Goal: Task Accomplishment & Management: Complete application form

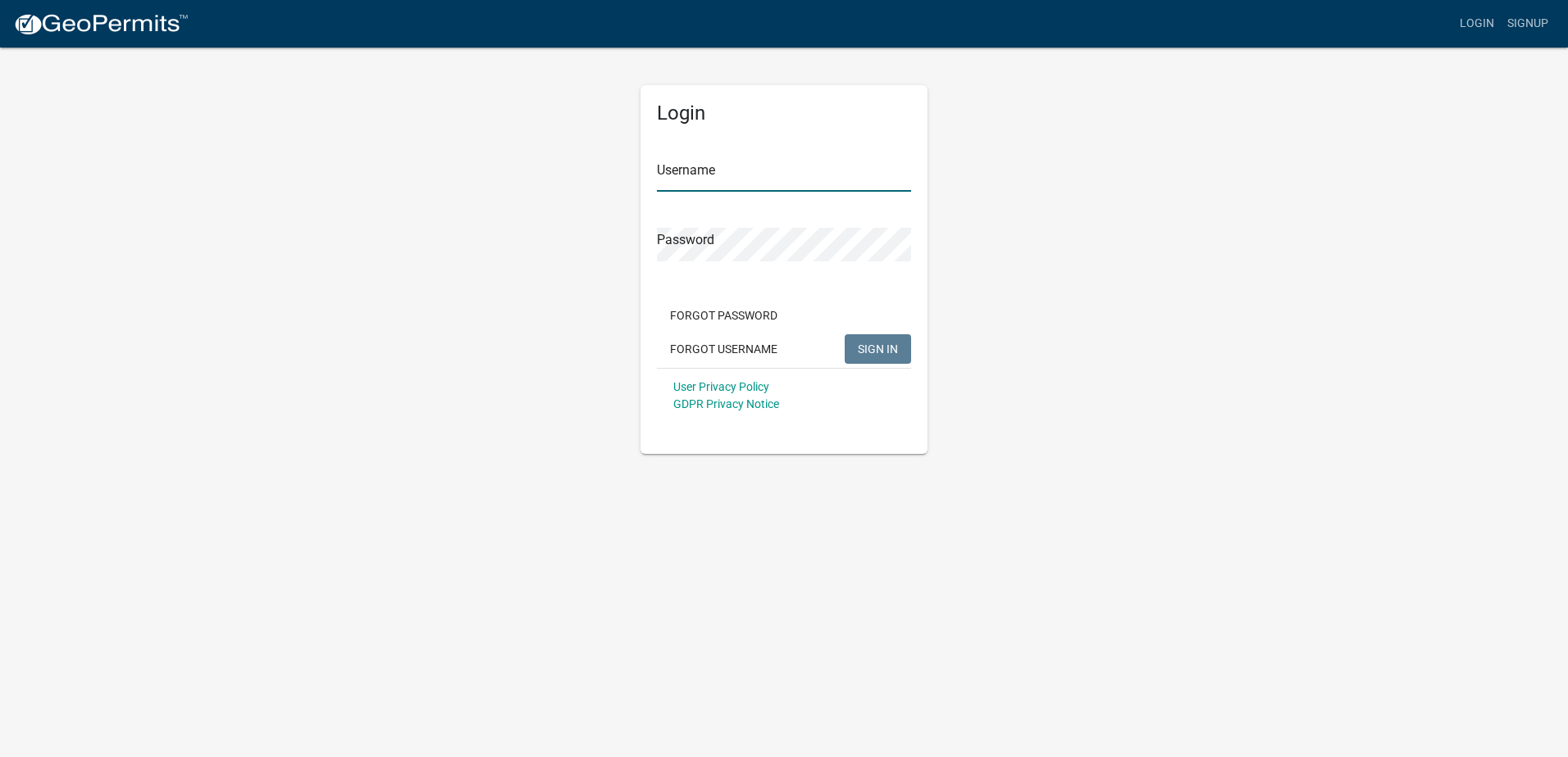
type input "Electrical"
click at [865, 346] on span "SIGN IN" at bounding box center [878, 349] width 40 height 13
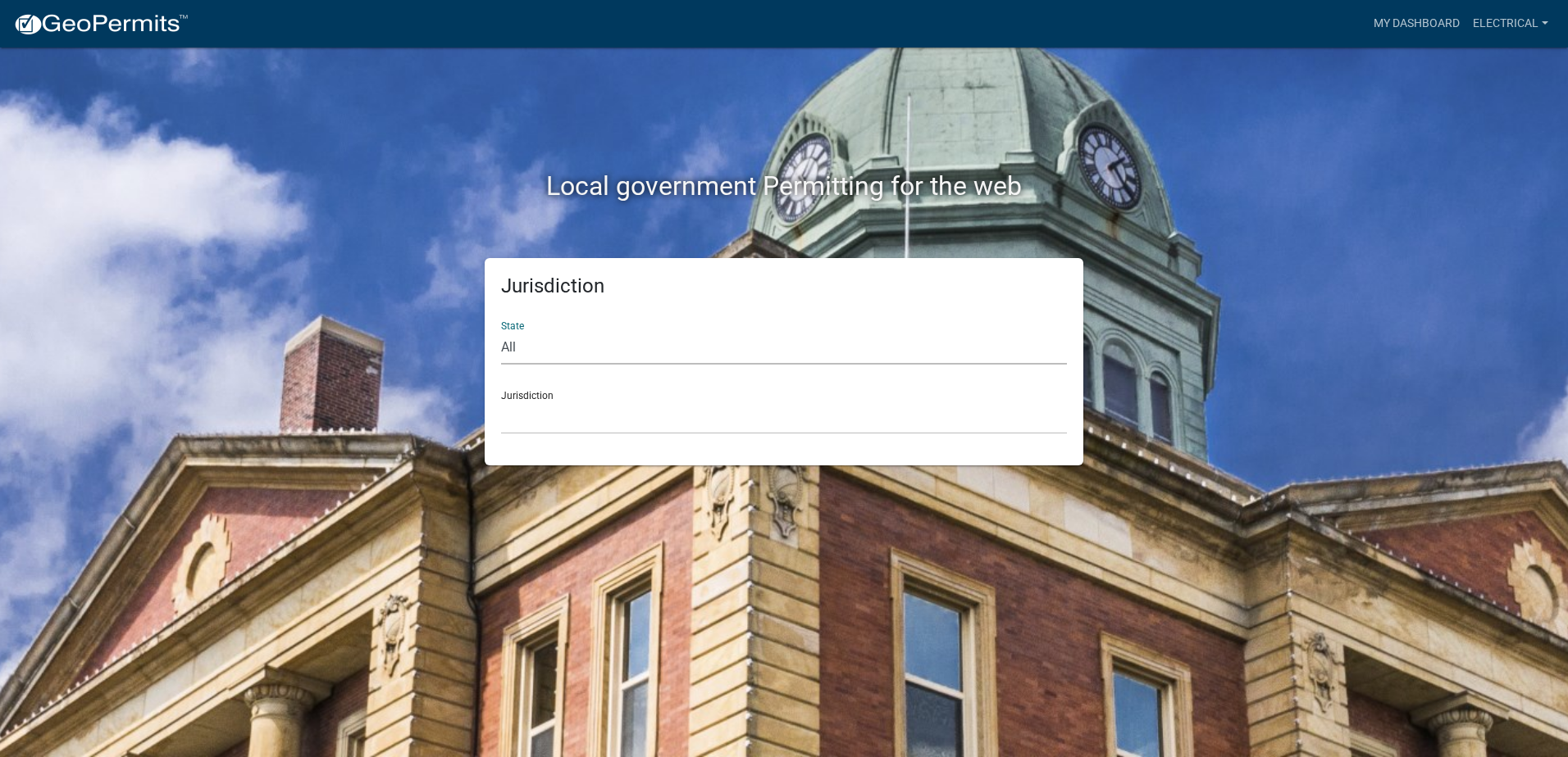
click at [555, 348] on select "All [US_STATE] [US_STATE] [US_STATE] [US_STATE] [US_STATE] [US_STATE] [US_STATE…" at bounding box center [784, 347] width 566 height 33
select select "[US_STATE]"
click at [501, 331] on select "All [US_STATE] [US_STATE] [US_STATE] [US_STATE] [US_STATE] [US_STATE] [US_STATE…" at bounding box center [784, 347] width 566 height 33
click at [569, 412] on select "City of [GEOGRAPHIC_DATA], [US_STATE] City of [GEOGRAPHIC_DATA], [US_STATE] Cit…" at bounding box center [784, 417] width 566 height 33
click at [536, 337] on select "All [US_STATE] [US_STATE] [US_STATE] [US_STATE] [US_STATE] [US_STATE] [US_STATE…" at bounding box center [784, 347] width 566 height 33
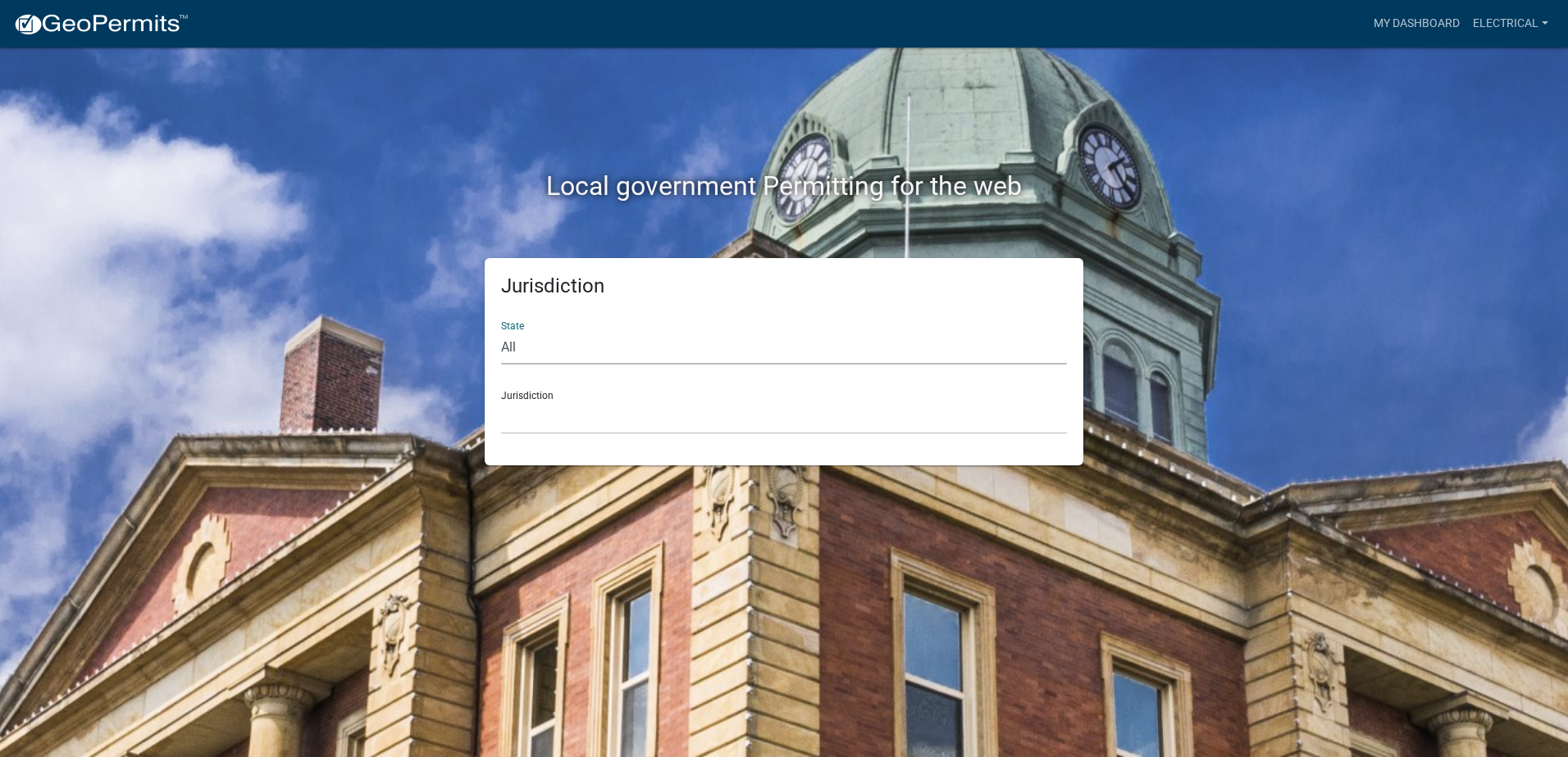
select select "[US_STATE]"
click at [501, 331] on select "All [US_STATE] [US_STATE] [US_STATE] [US_STATE] [US_STATE] [US_STATE] [US_STATE…" at bounding box center [784, 347] width 566 height 33
click at [552, 425] on select "City of [GEOGRAPHIC_DATA], [US_STATE] City of [GEOGRAPHIC_DATA], [US_STATE] Cit…" at bounding box center [784, 417] width 566 height 33
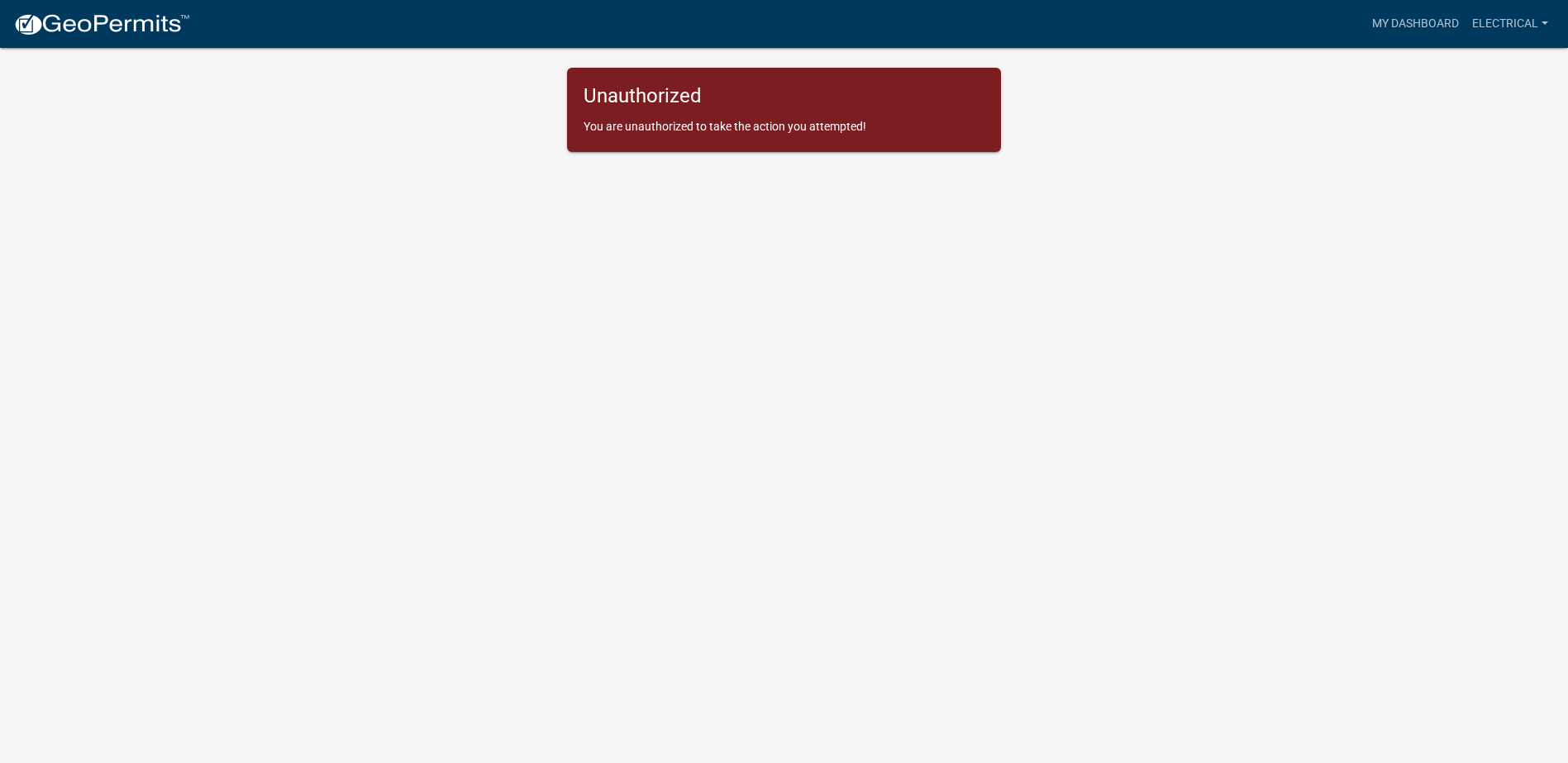
drag, startPoint x: 566, startPoint y: 35, endPoint x: 1165, endPoint y: 150, distance: 609.9
click at [1165, 150] on app-global-admin "Toggle drawer menu more_horiz My Dashboard Electrical Account Contractor Profil…" at bounding box center [784, 86] width 1568 height 132
drag, startPoint x: 1165, startPoint y: 150, endPoint x: 1034, endPoint y: 159, distance: 131.3
click at [1034, 159] on body "Internet Explorer does NOT work with GeoPermits. Get a new browser for more sec…" at bounding box center [784, 402] width 1568 height 763
drag, startPoint x: 585, startPoint y: 88, endPoint x: 937, endPoint y: 99, distance: 352.2
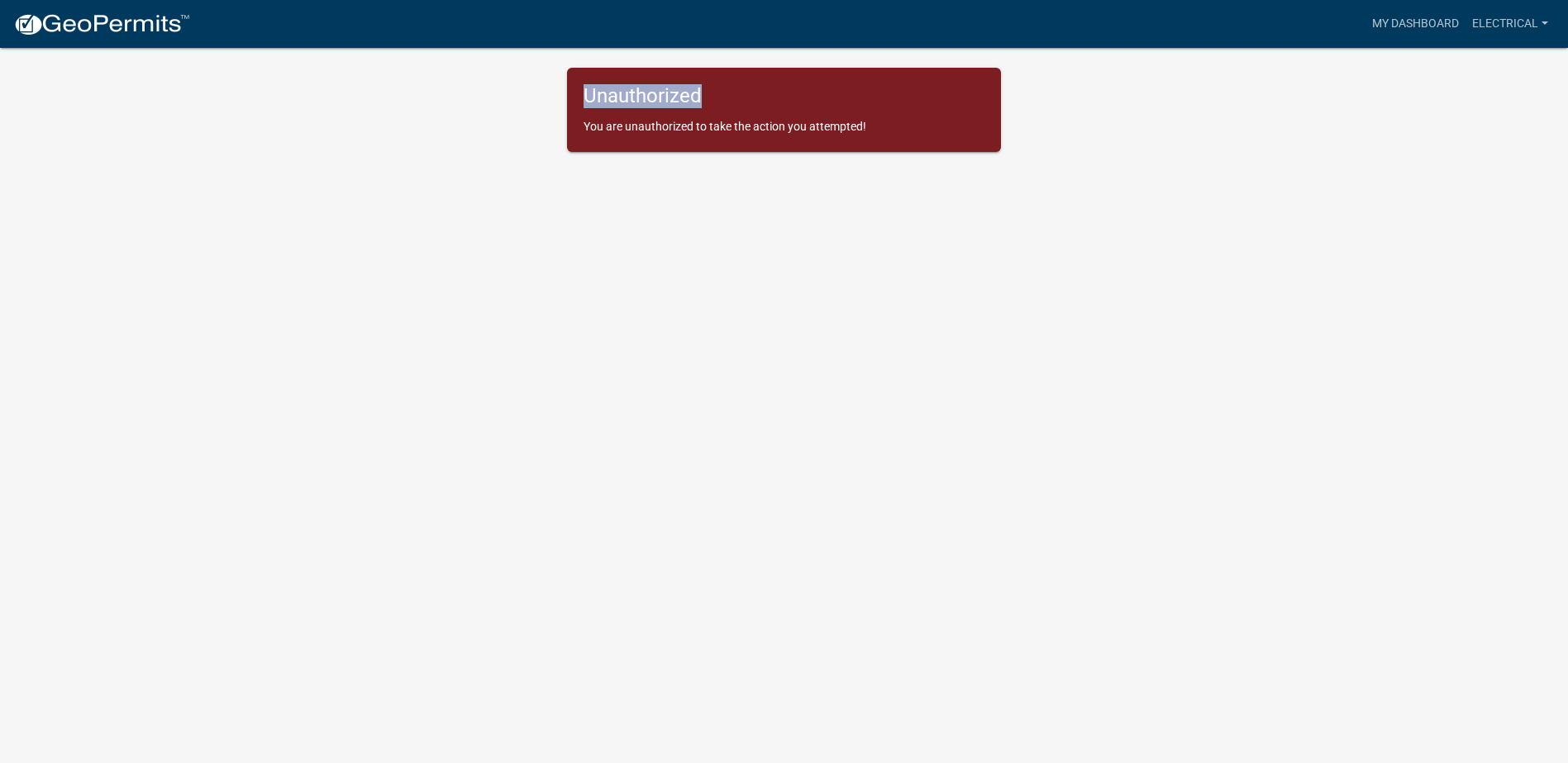
click at [937, 99] on h5 "Unauthorized" at bounding box center [784, 95] width 401 height 24
drag, startPoint x: 608, startPoint y: 96, endPoint x: 951, endPoint y: 187, distance: 354.9
click at [951, 187] on body "Internet Explorer does NOT work with GeoPermits. Get a new browser for more sec…" at bounding box center [784, 402] width 1568 height 763
drag, startPoint x: 951, startPoint y: 187, endPoint x: 938, endPoint y: 177, distance: 16.4
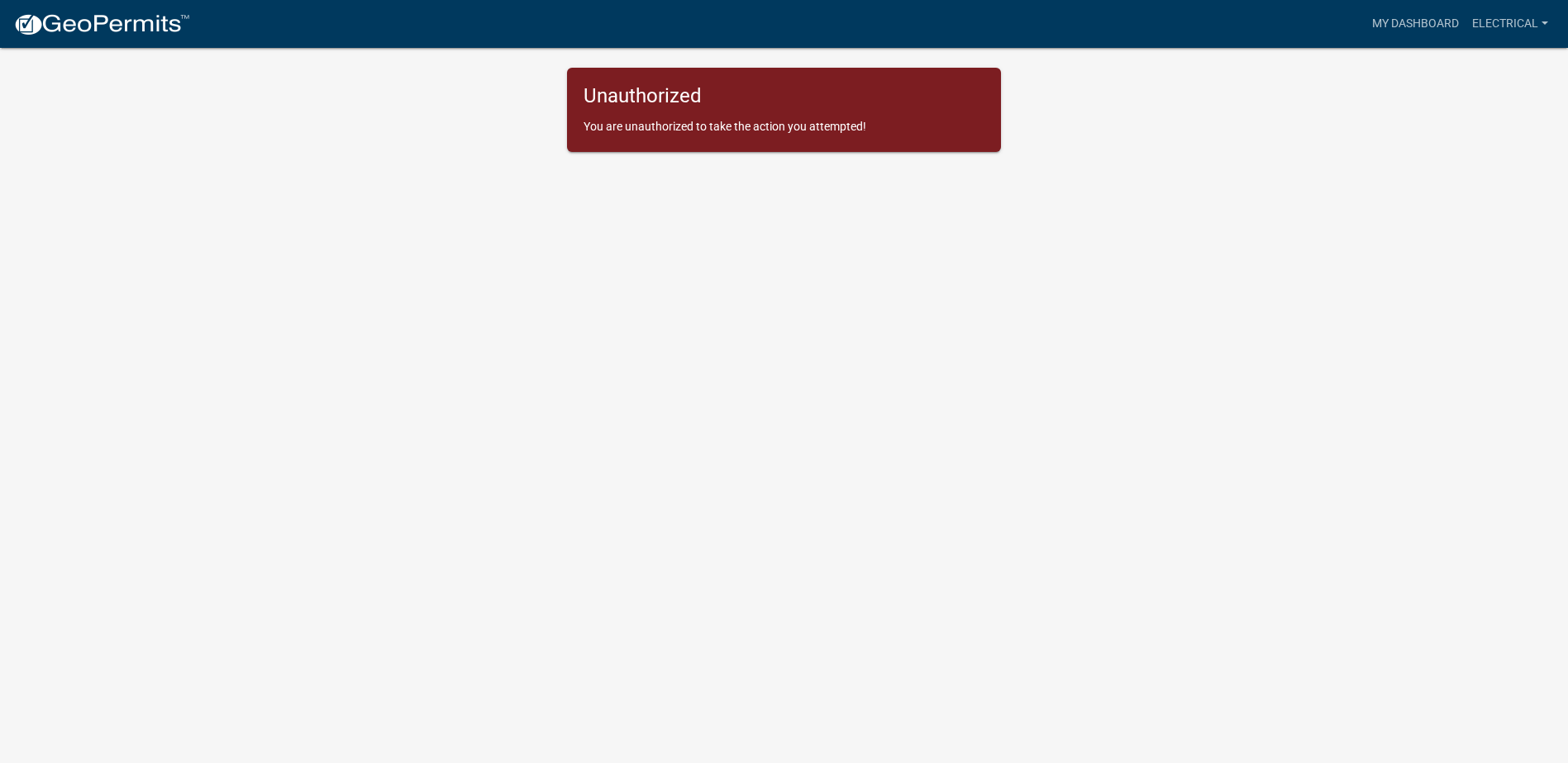
click at [951, 183] on body "Internet Explorer does NOT work with GeoPermits. Get a new browser for more sec…" at bounding box center [784, 402] width 1568 height 763
drag, startPoint x: 583, startPoint y: 88, endPoint x: 838, endPoint y: 113, distance: 256.2
click at [838, 113] on div "Unauthorized You are unauthorized to take the action you attempted!" at bounding box center [784, 109] width 434 height 84
drag, startPoint x: 586, startPoint y: 91, endPoint x: 962, endPoint y: 125, distance: 377.5
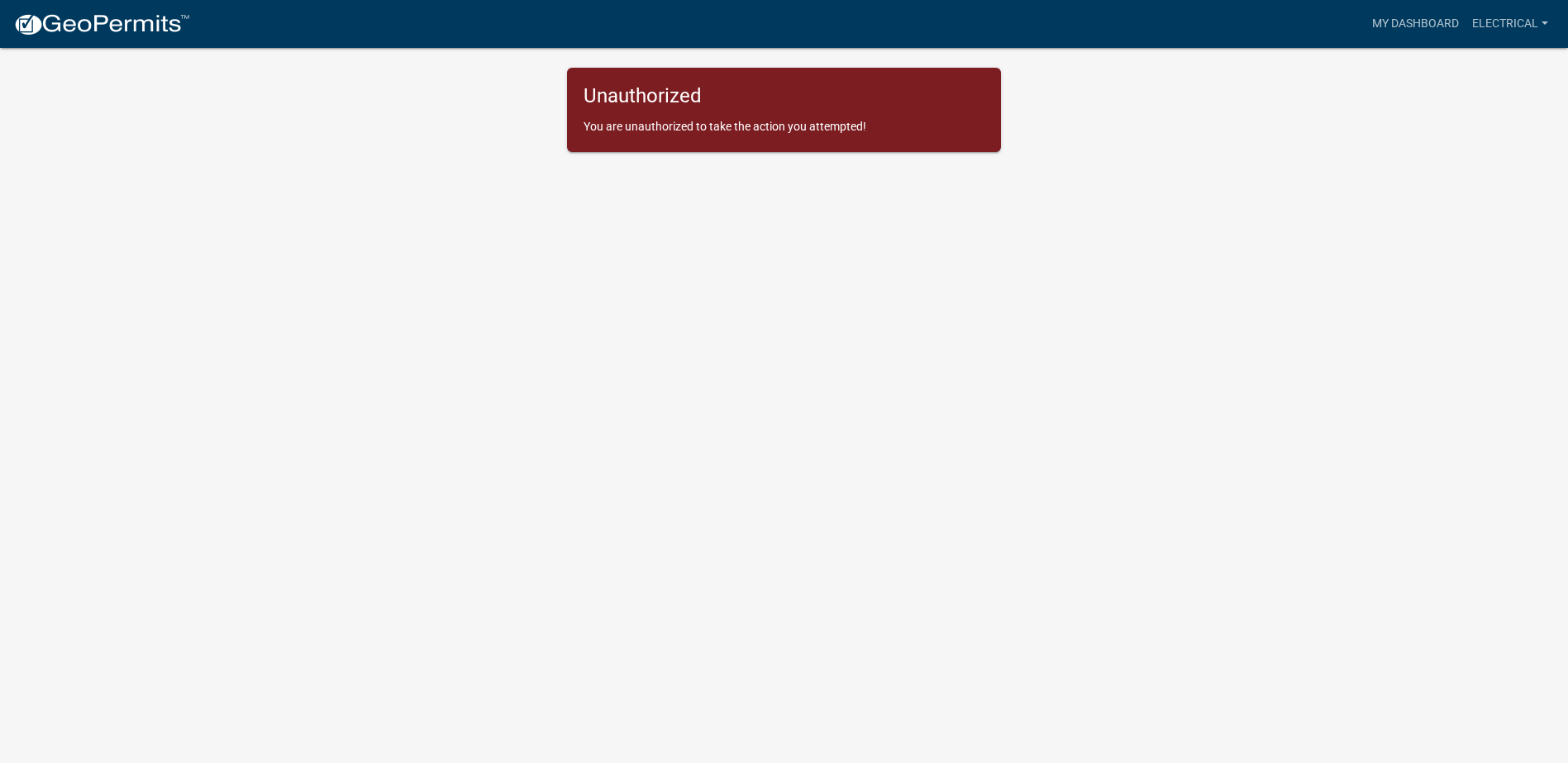
click at [962, 125] on div "Unauthorized You are unauthorized to take the action you attempted!" at bounding box center [784, 109] width 434 height 84
click at [962, 125] on p "You are unauthorized to take the action you attempted!" at bounding box center [784, 127] width 401 height 17
click at [616, 377] on body "Internet Explorer does NOT work with GeoPermits. Get a new browser for more sec…" at bounding box center [784, 402] width 1568 height 763
